Goal: Check status: Check status

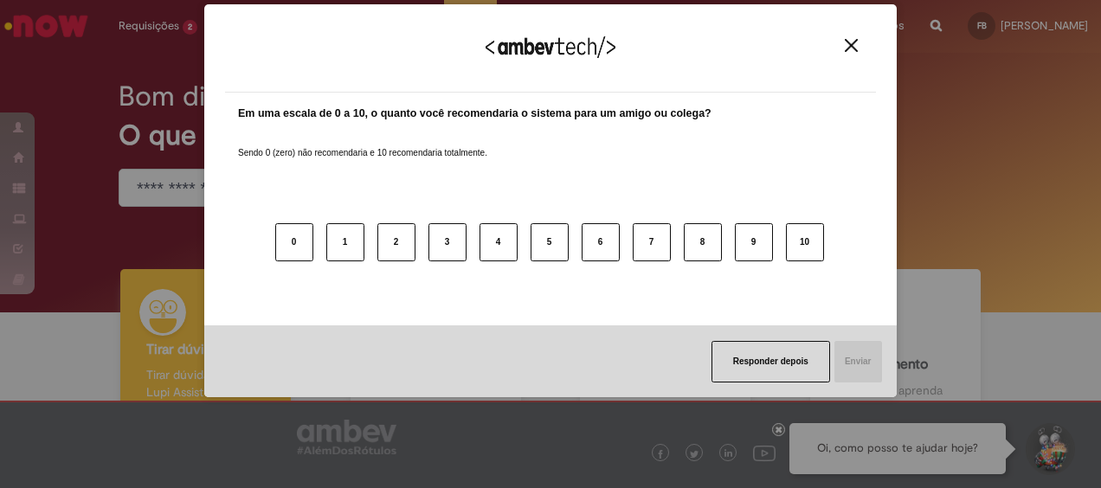
drag, startPoint x: 854, startPoint y: 46, endPoint x: 568, endPoint y: 19, distance: 286.9
click at [853, 46] on img "Close" at bounding box center [851, 45] width 13 height 13
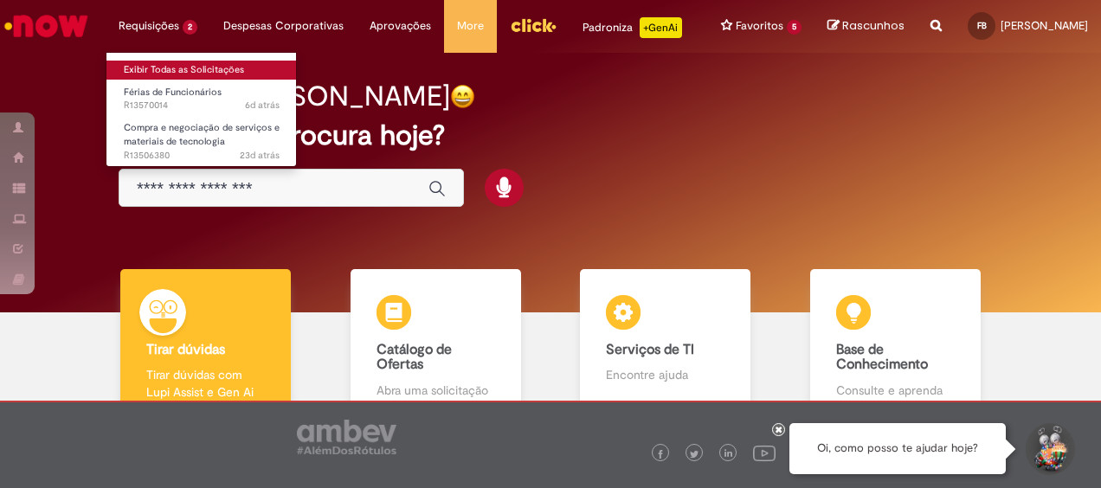
click at [139, 69] on link "Exibir Todas as Solicitações" at bounding box center [201, 70] width 190 height 19
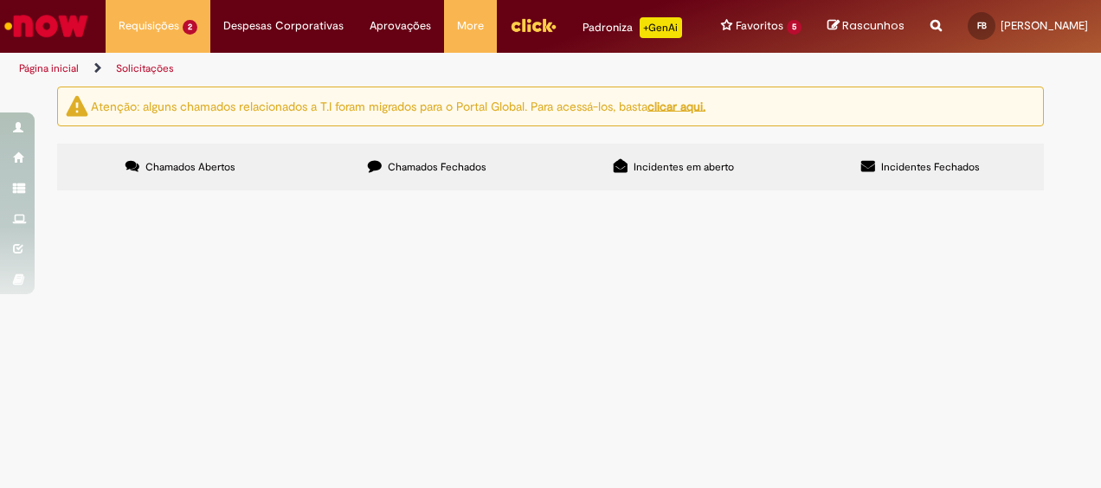
click at [0, 0] on span "Contrato original > CW188098 Aditivo de contrato > CW212917 Orçamento enviado p…" at bounding box center [0, 0] width 0 height 0
click at [471, 370] on main "Solicitações Atenção: alguns chamados relacionados a T.I foram migrados para o …" at bounding box center [550, 287] width 1101 height 403
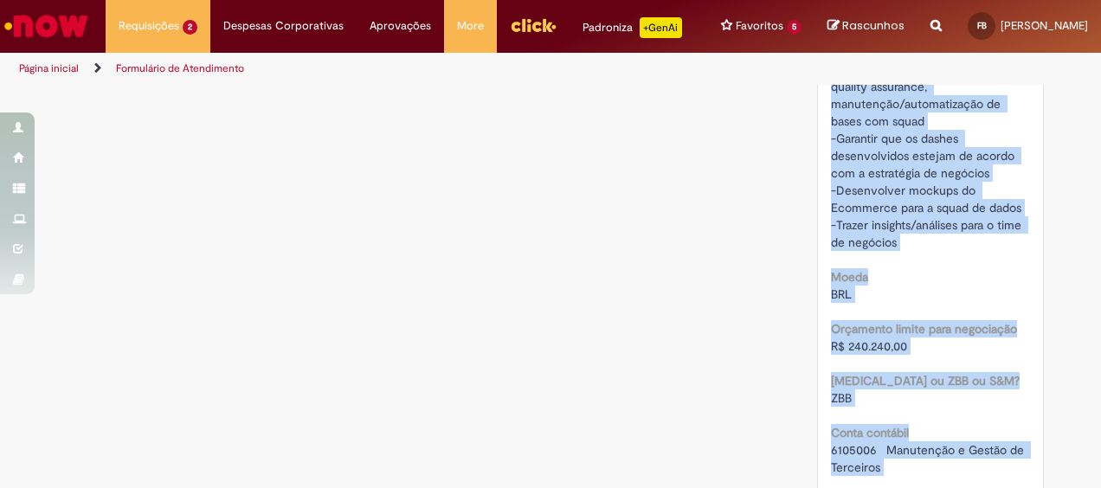
scroll to position [1281, 0]
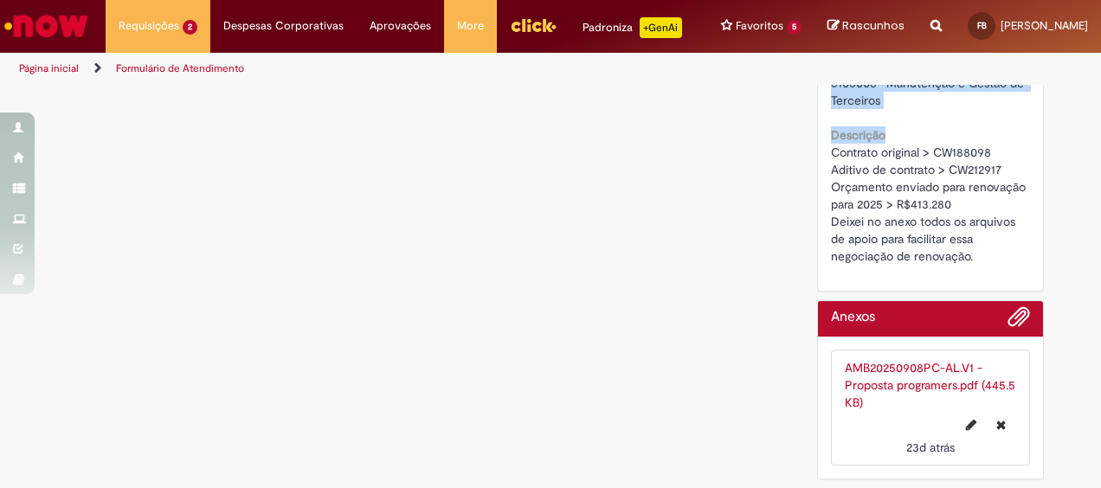
drag, startPoint x: 822, startPoint y: 139, endPoint x: 937, endPoint y: 139, distance: 115.1
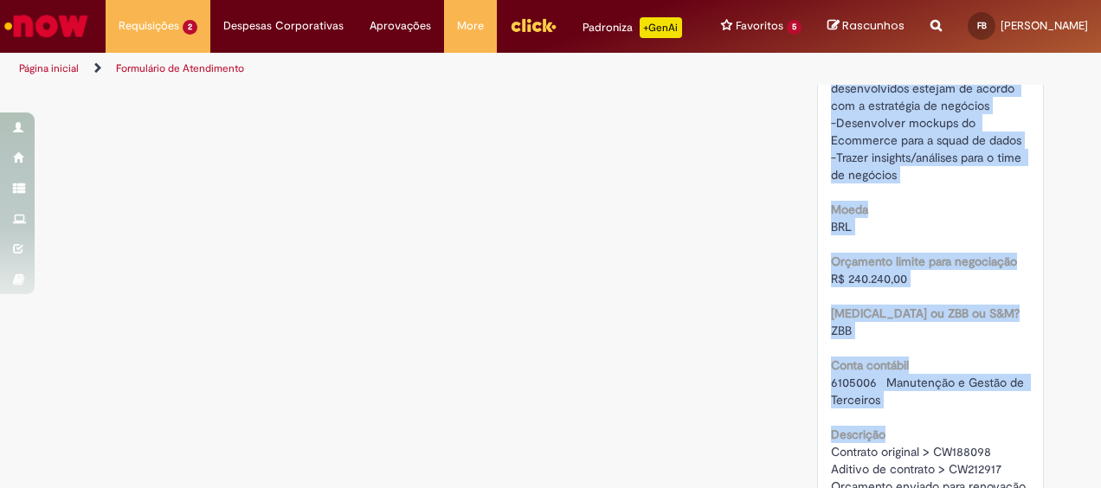
scroll to position [935, 0]
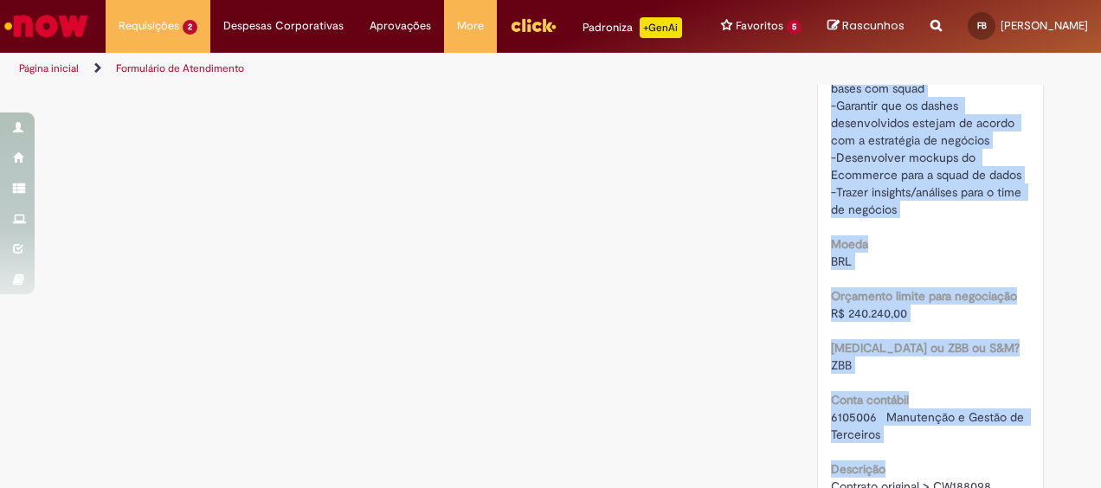
click at [992, 374] on div "ZBB" at bounding box center [931, 365] width 200 height 17
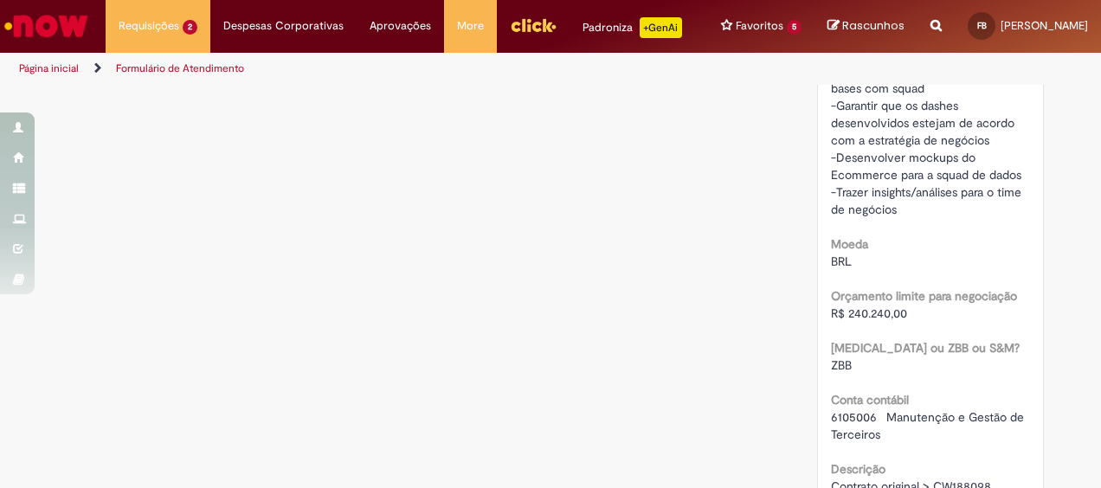
click at [885, 426] on span "6105006 Manutenção e Gestão de Terceiros" at bounding box center [929, 425] width 197 height 33
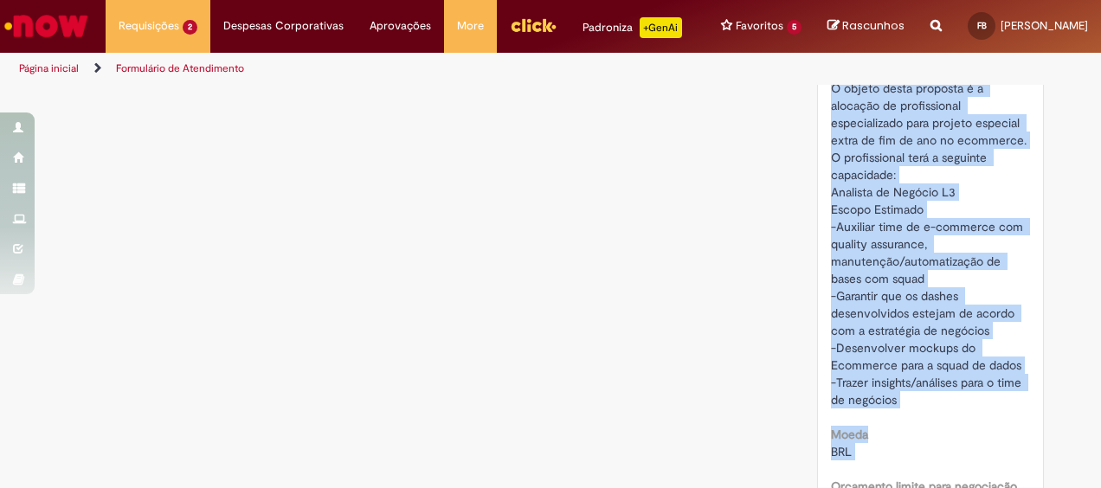
scroll to position [803, 0]
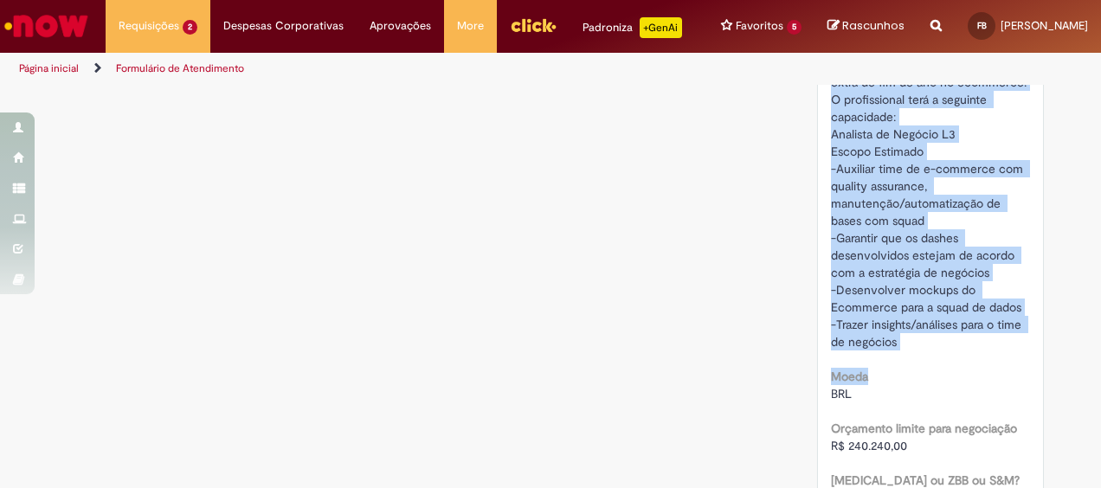
drag, startPoint x: 824, startPoint y: 172, endPoint x: 935, endPoint y: 372, distance: 228.6
click at [935, 372] on div "Categoria Desenvolvimento / Terceiros de tecnologia Tipo de contrato Aditivo de…" at bounding box center [931, 166] width 200 height 1131
copy div "O objeto desta proposta é a alocação de profissional especializado para projeto…"
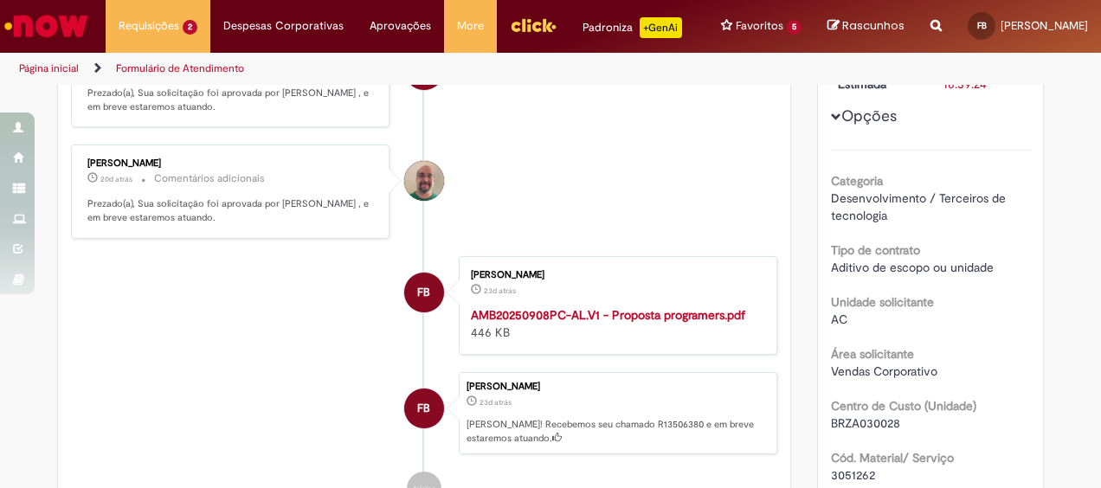
scroll to position [197, 0]
